Goal: Information Seeking & Learning: Learn about a topic

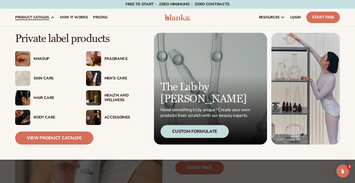
click at [42, 78] on div "Skin Care" at bounding box center [55, 78] width 42 height 5
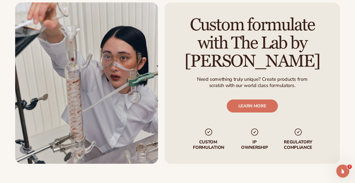
scroll to position [644, 0]
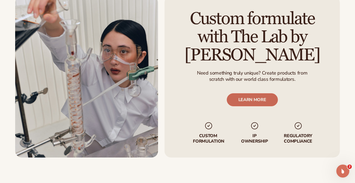
click at [254, 99] on link "LEARN MORE" at bounding box center [252, 99] width 51 height 13
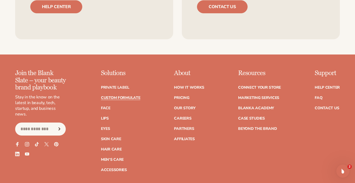
scroll to position [747, 0]
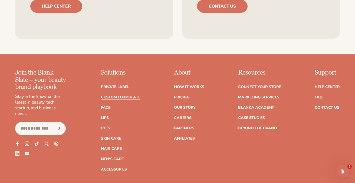
click at [254, 116] on link "Case Studies" at bounding box center [251, 118] width 27 height 4
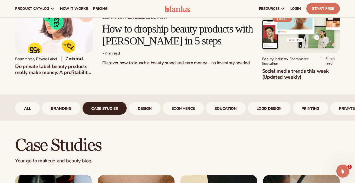
scroll to position [120, 0]
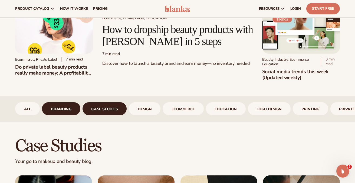
click at [60, 113] on link "branding" at bounding box center [61, 108] width 38 height 13
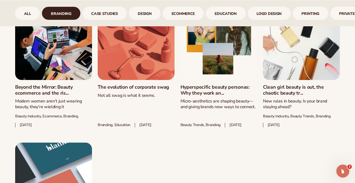
scroll to position [301, 0]
